Goal: Register for event/course

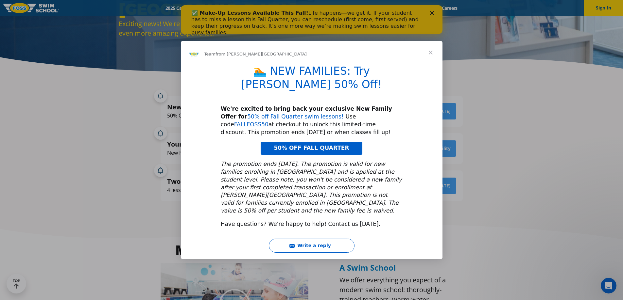
click at [435, 62] on span "Close" at bounding box center [431, 53] width 24 height 24
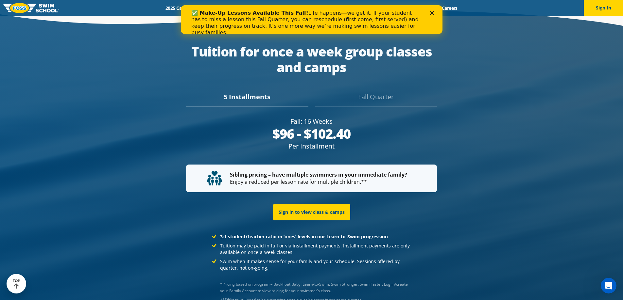
scroll to position [1266, 0]
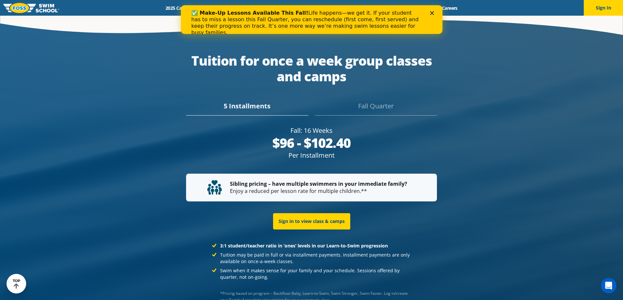
click at [380, 101] on div "Fall Quarter" at bounding box center [376, 108] width 122 height 14
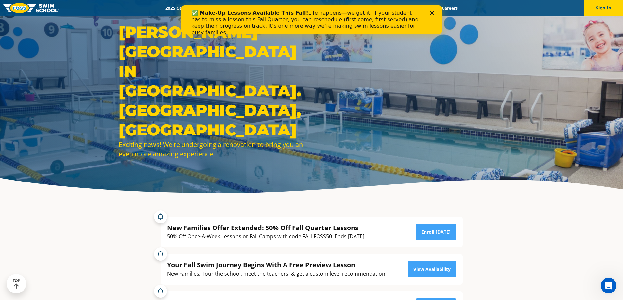
scroll to position [0, 0]
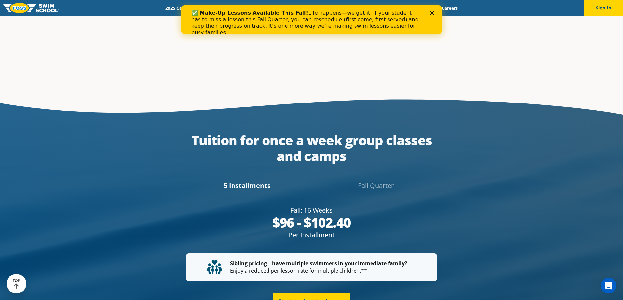
scroll to position [1159, 0]
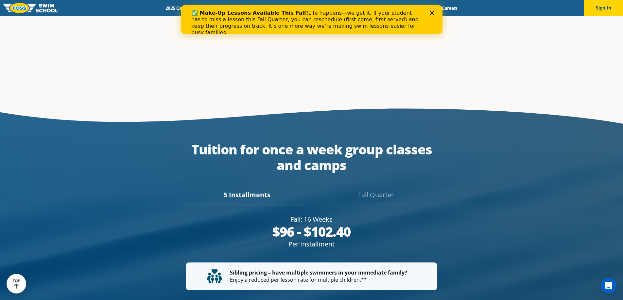
click at [247, 190] on div "5 Installments" at bounding box center [247, 197] width 122 height 14
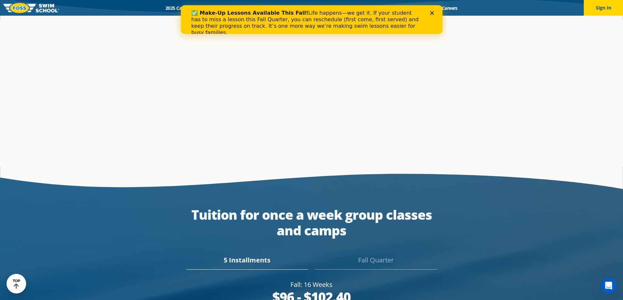
scroll to position [1275, 0]
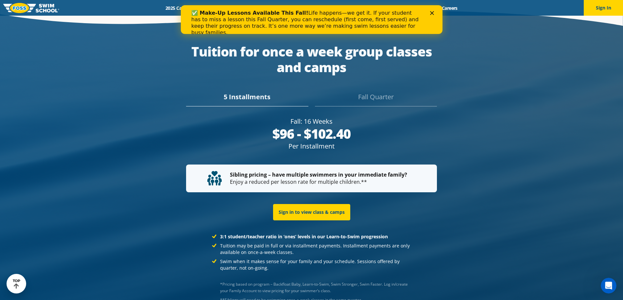
click at [378, 92] on div "Fall Quarter" at bounding box center [376, 99] width 122 height 14
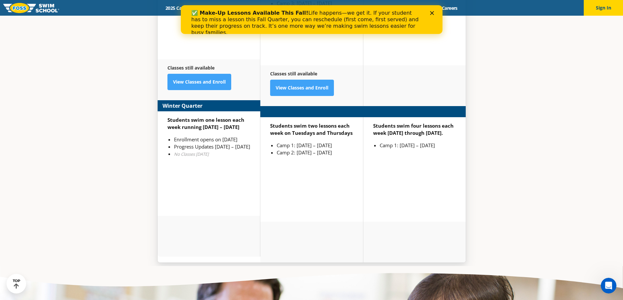
scroll to position [1495, 0]
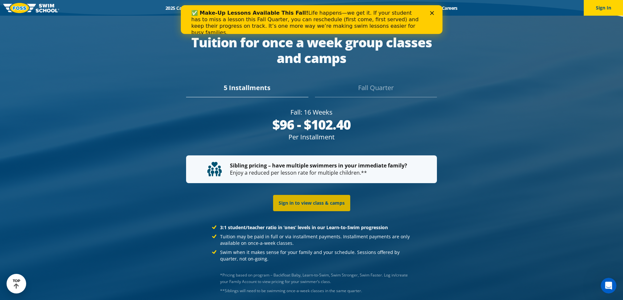
scroll to position [1275, 0]
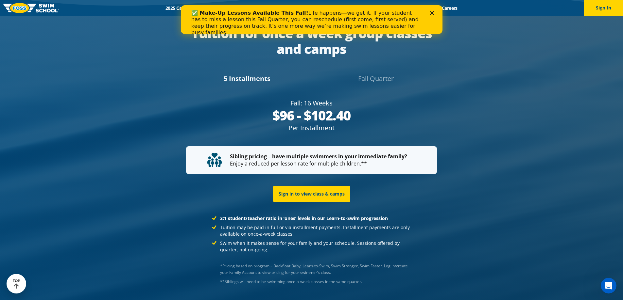
click at [377, 77] on div "Fall Quarter" at bounding box center [376, 81] width 122 height 14
click at [237, 77] on div "5 Installments" at bounding box center [247, 81] width 122 height 14
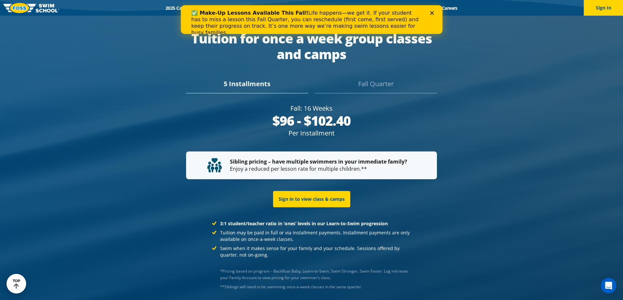
scroll to position [1219, 0]
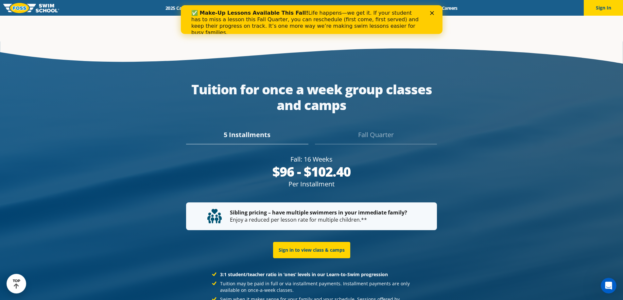
click at [382, 134] on div "Fall Quarter" at bounding box center [376, 137] width 122 height 14
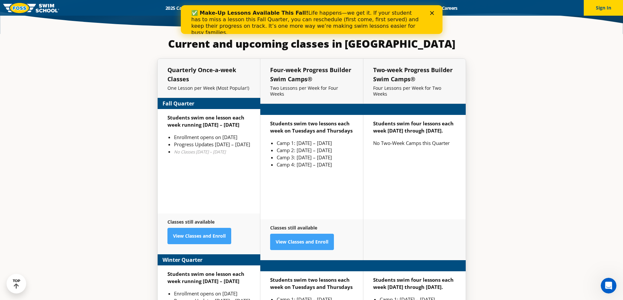
scroll to position [1578, 0]
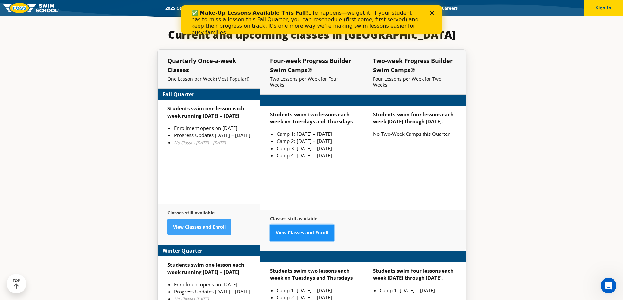
click at [319, 229] on link "View Classes and Enroll" at bounding box center [302, 233] width 64 height 16
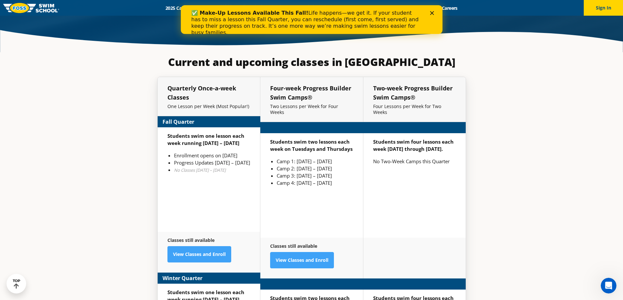
scroll to position [1578, 0]
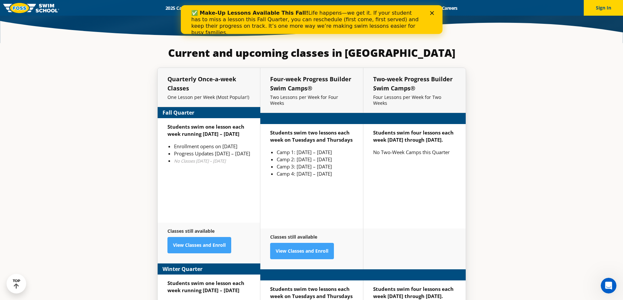
click at [432, 10] on div "✅ Make-Up Lessons Available This Fall! Life happens—we get it. If your student …" at bounding box center [311, 23] width 262 height 30
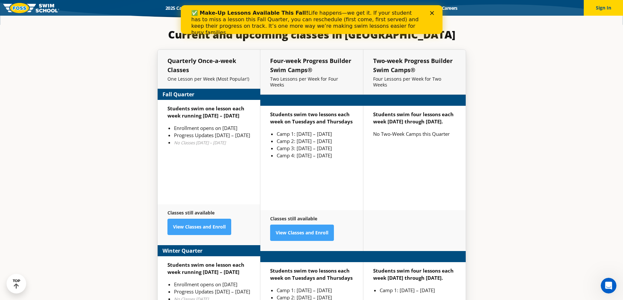
scroll to position [1569, 0]
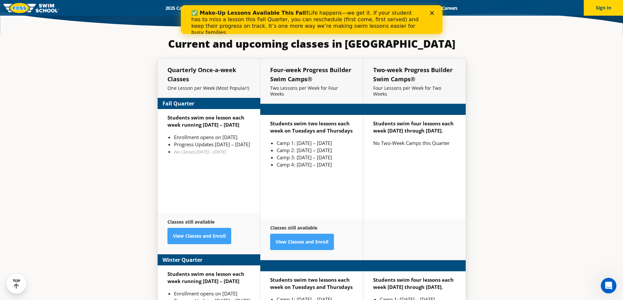
click at [431, 13] on icon "Close" at bounding box center [432, 13] width 4 height 4
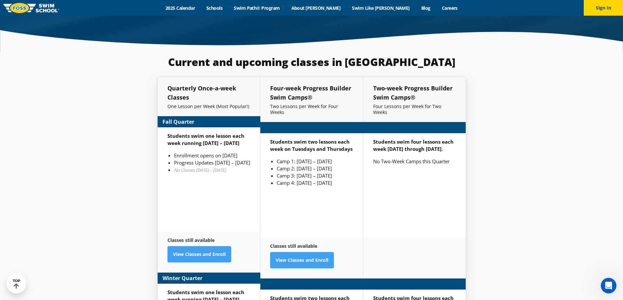
scroll to position [1578, 0]
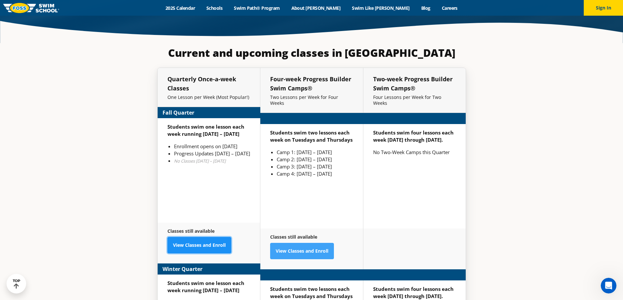
click at [190, 237] on link "View Classes and Enroll" at bounding box center [199, 245] width 64 height 16
